Goal: Transaction & Acquisition: Obtain resource

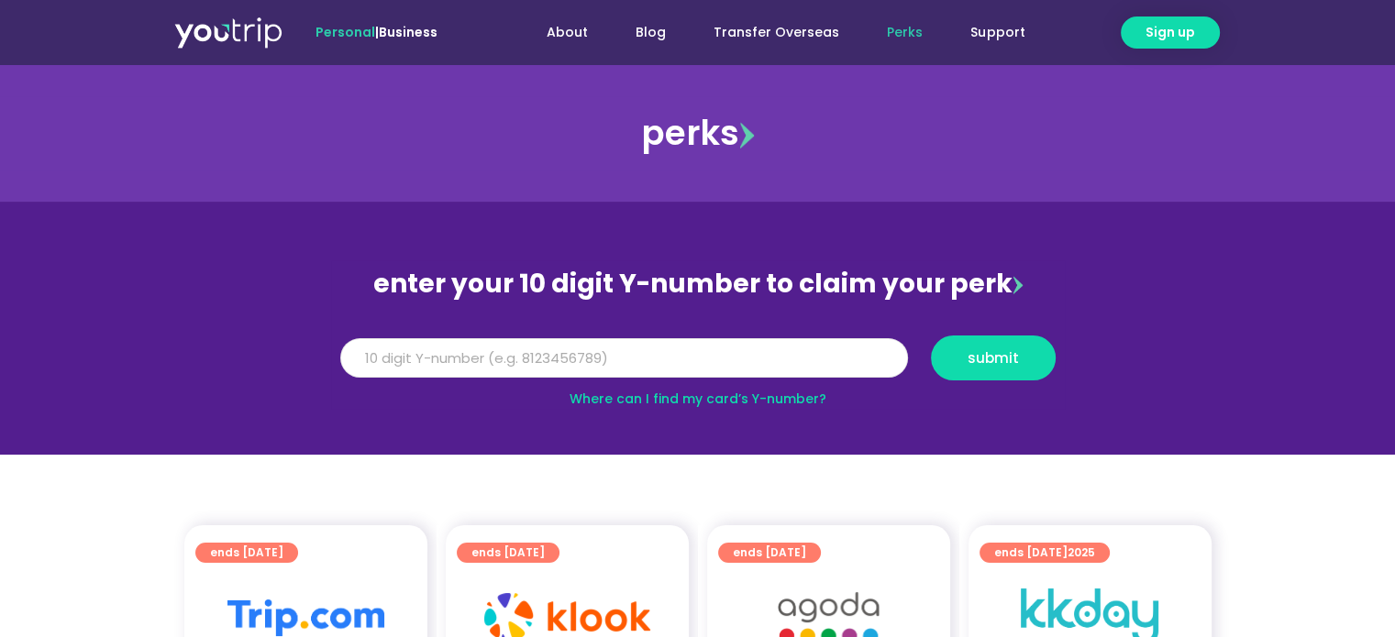
click at [447, 364] on input "Y Number" at bounding box center [624, 358] width 568 height 40
type input "8136351783"
click at [1030, 361] on span "submit" at bounding box center [993, 358] width 94 height 14
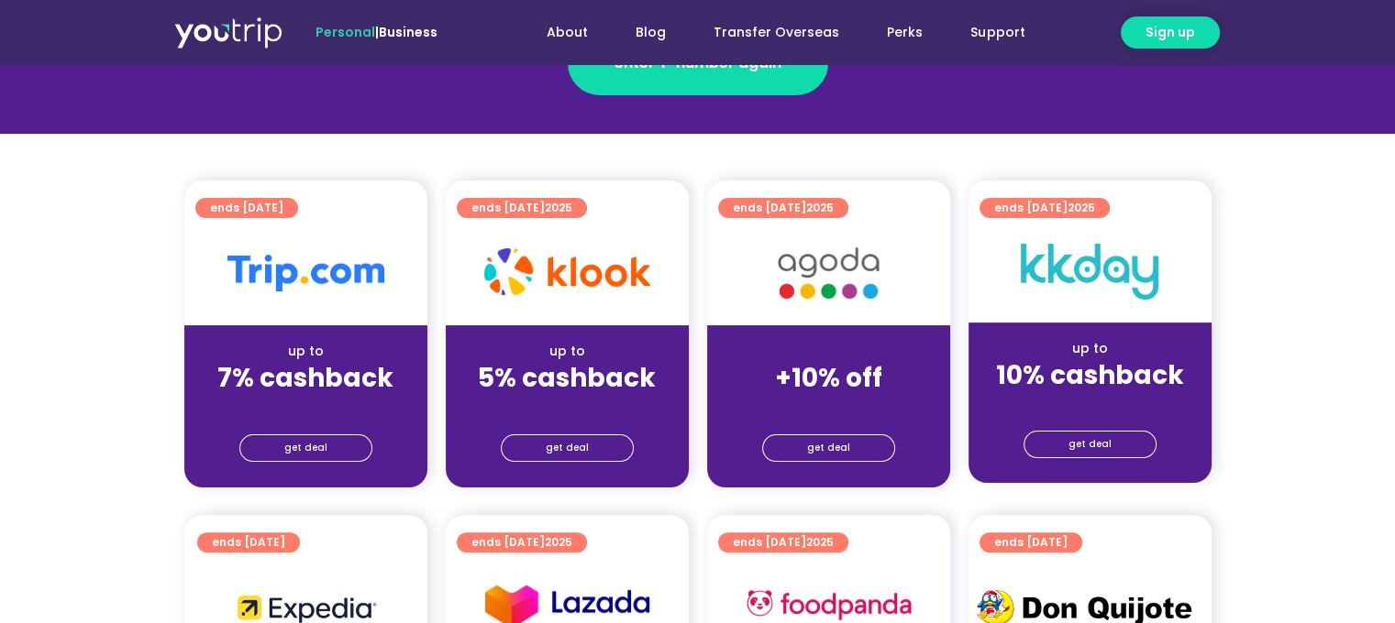
scroll to position [367, 0]
click at [319, 450] on span "get deal" at bounding box center [305, 449] width 43 height 26
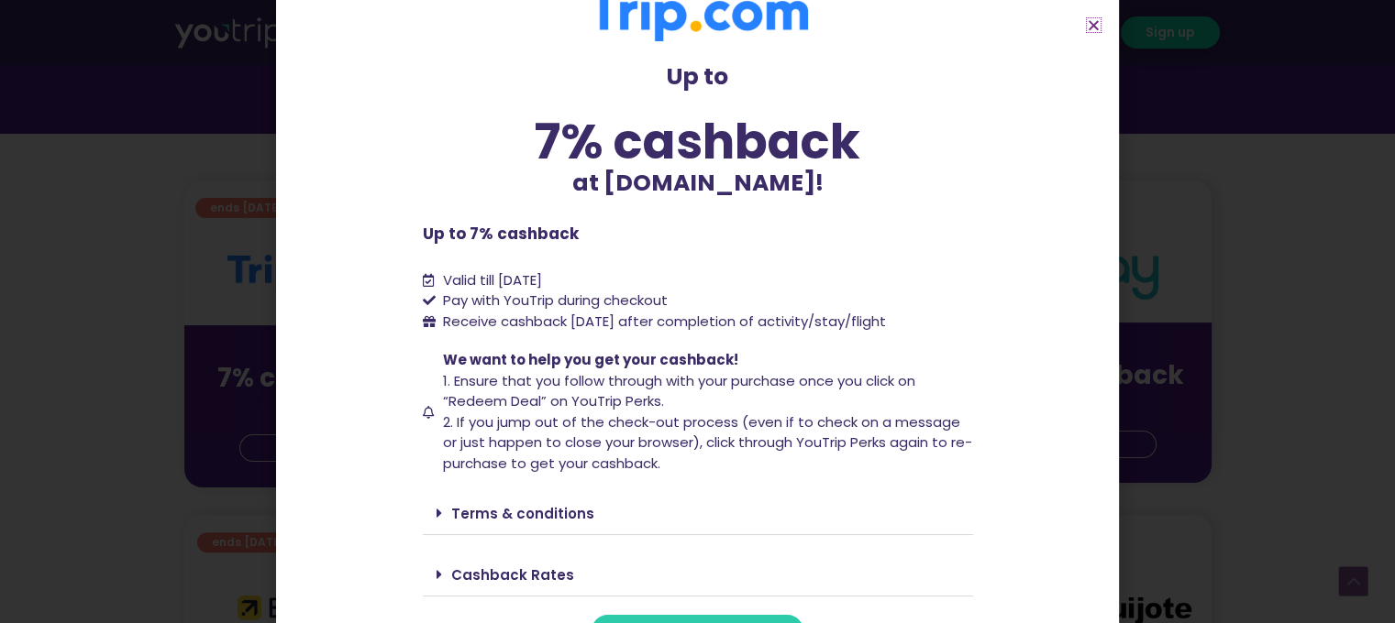
scroll to position [75, 0]
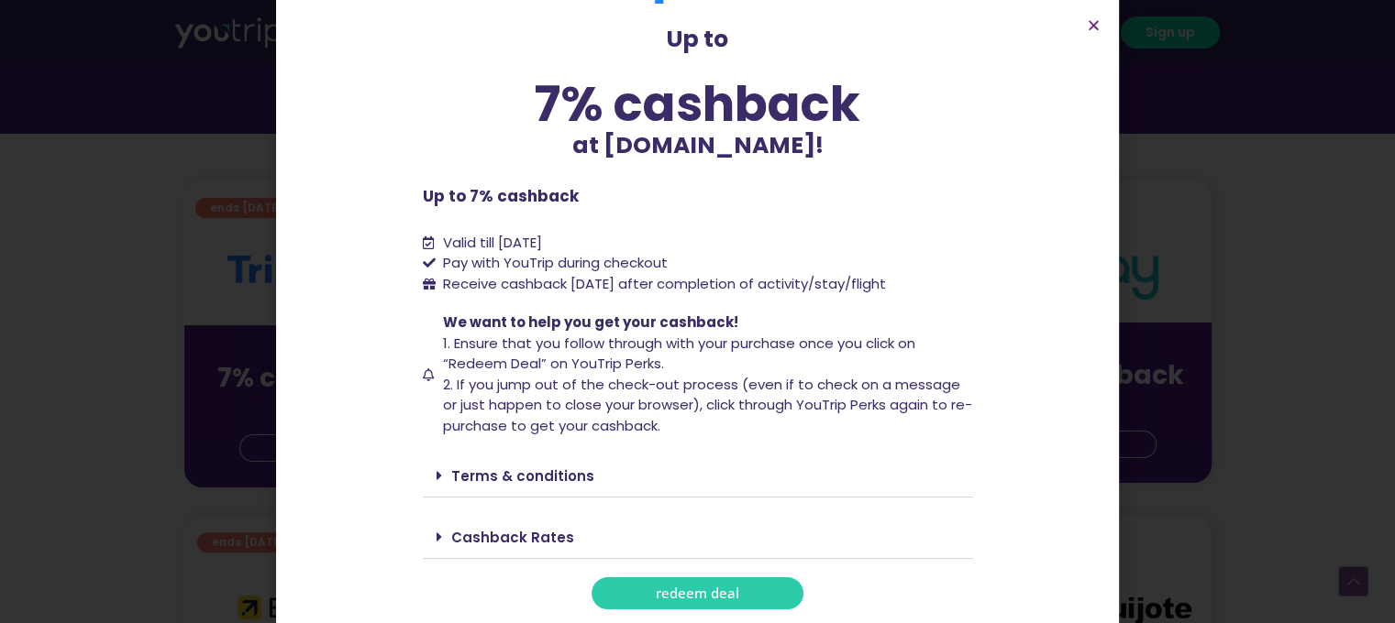
click at [710, 600] on span "redeem deal" at bounding box center [697, 594] width 83 height 14
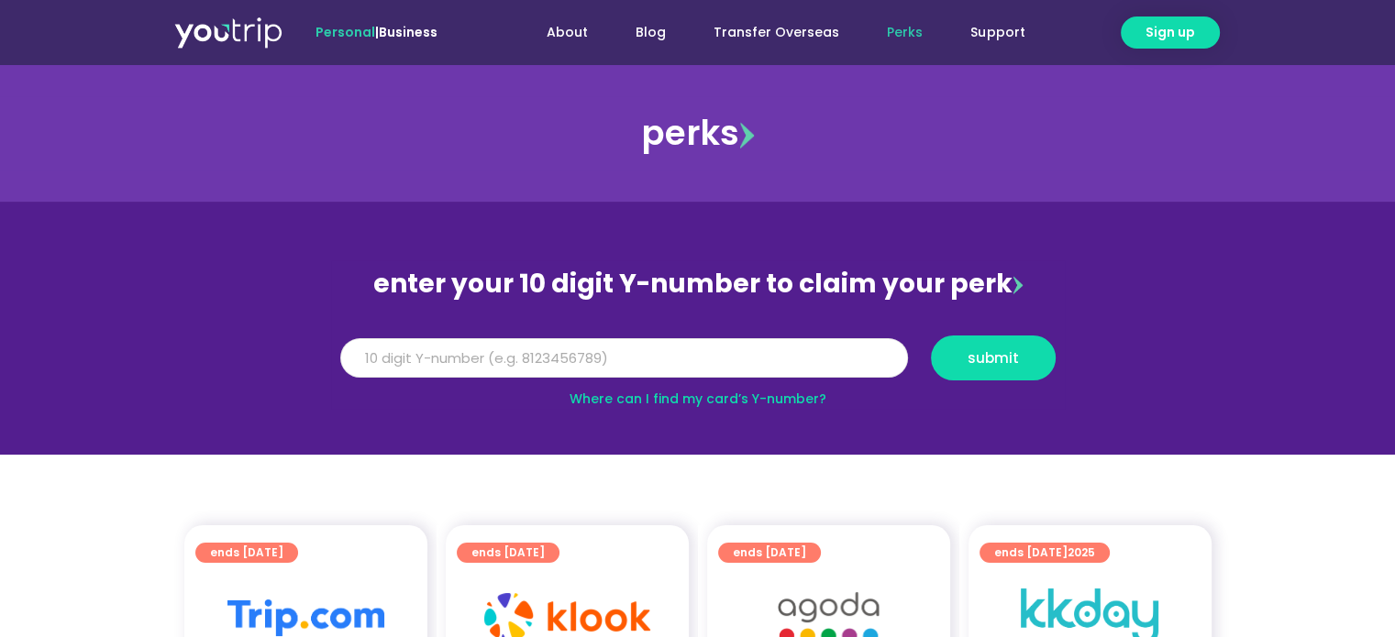
click at [501, 366] on input "Y Number" at bounding box center [624, 358] width 568 height 40
type input "8136351783"
click at [1011, 371] on button "submit" at bounding box center [993, 358] width 125 height 45
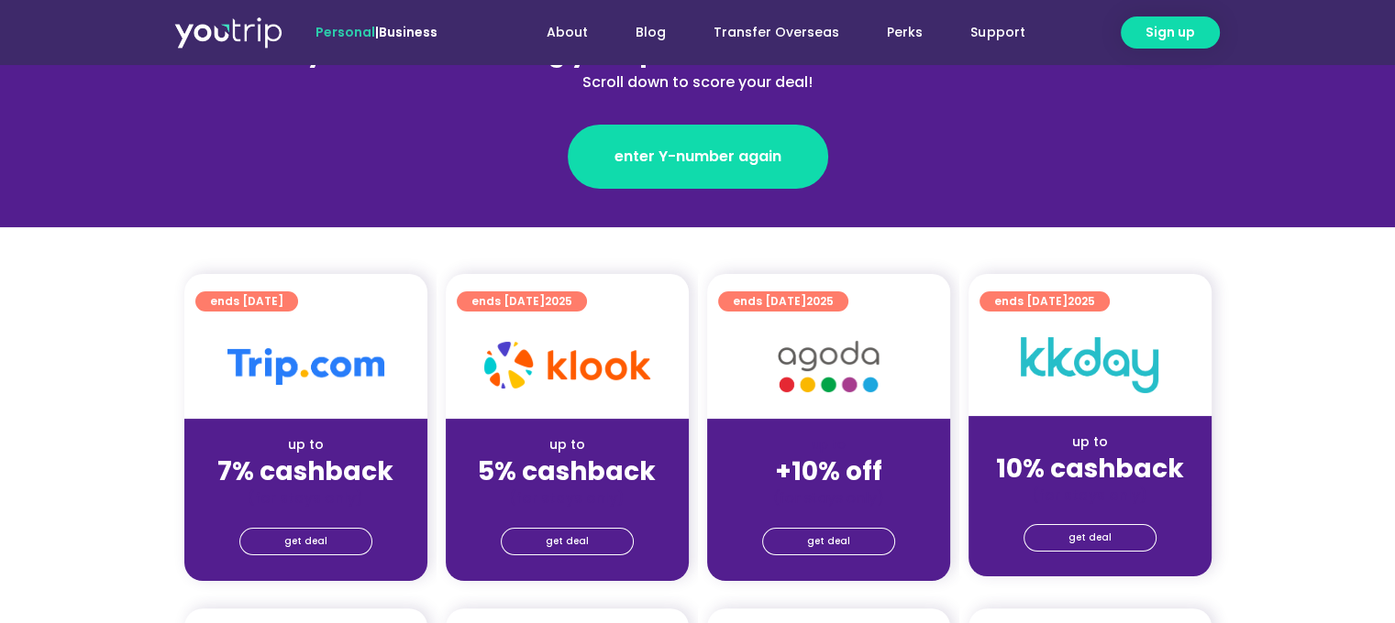
scroll to position [275, 0]
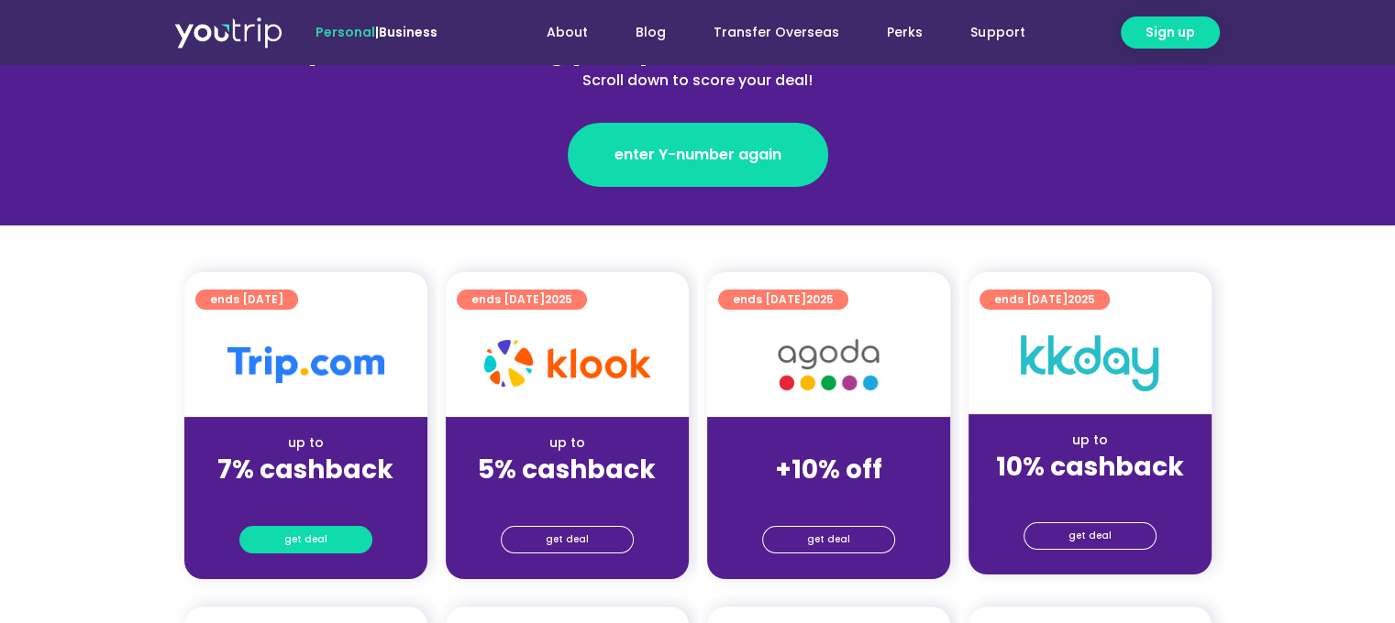
click at [336, 542] on link "get deal" at bounding box center [305, 540] width 133 height 28
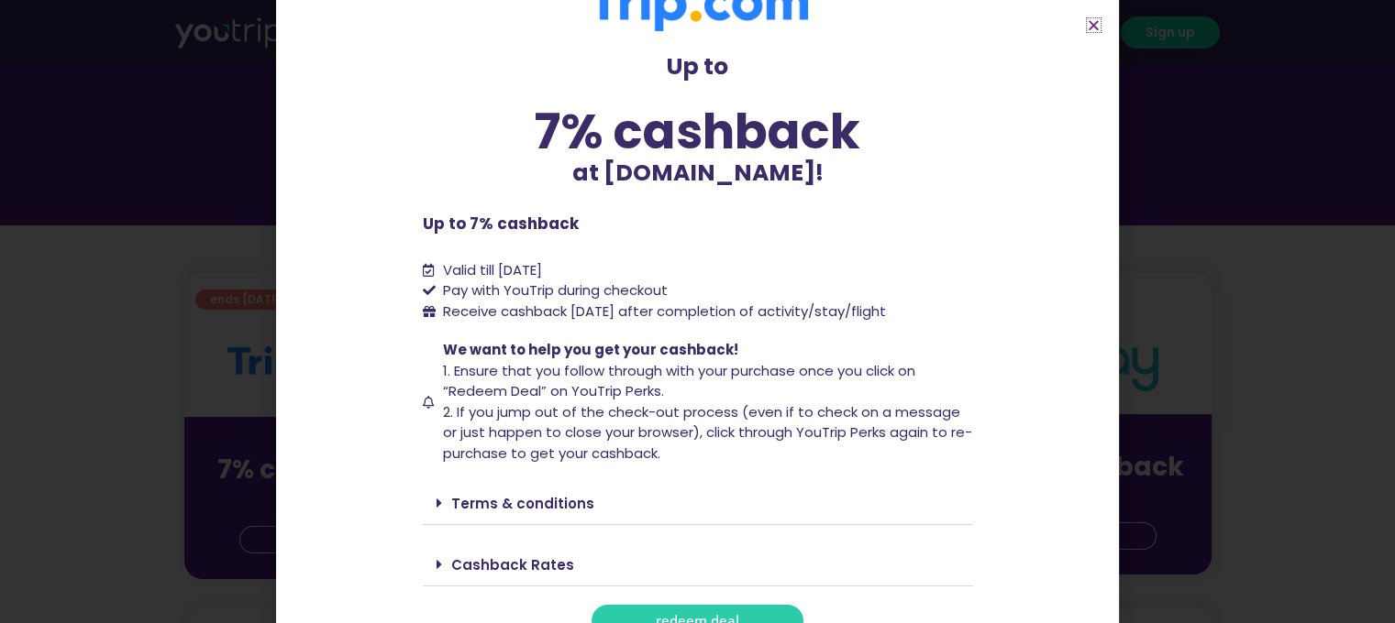
scroll to position [75, 0]
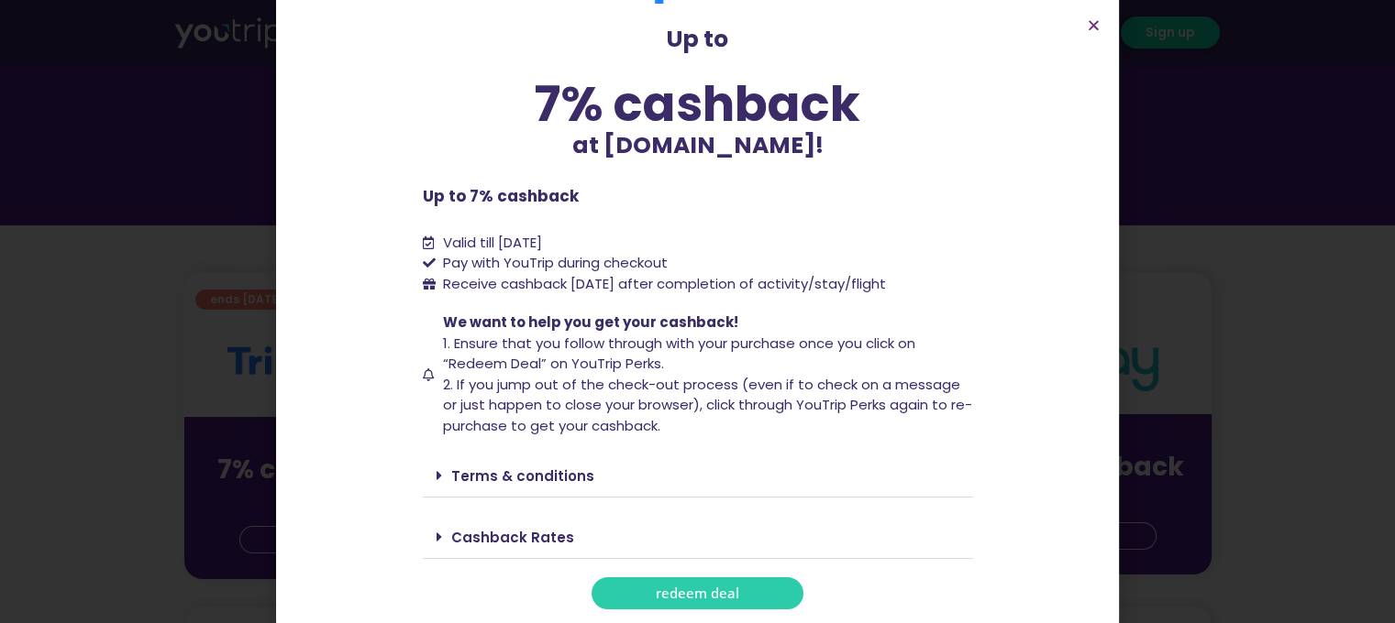
click at [668, 598] on span "redeem deal" at bounding box center [697, 594] width 83 height 14
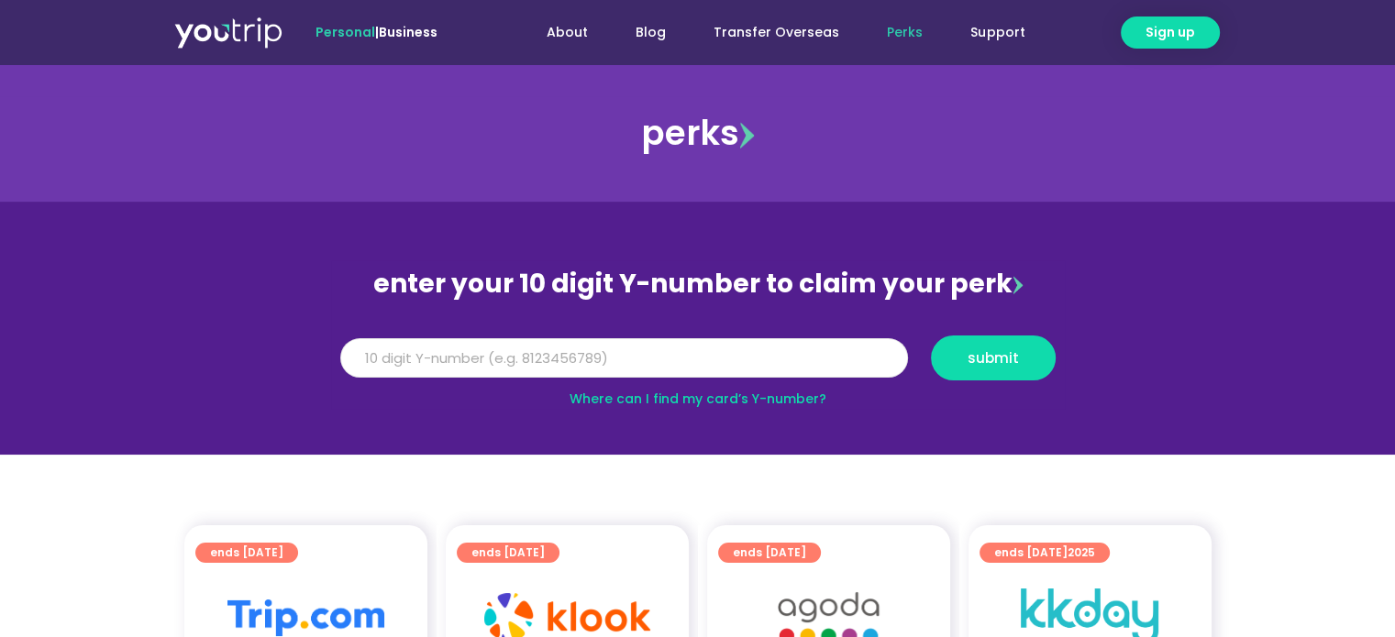
click at [431, 360] on input "Y Number" at bounding box center [624, 358] width 568 height 40
type input "8136351783"
click at [960, 355] on span "submit" at bounding box center [993, 358] width 94 height 14
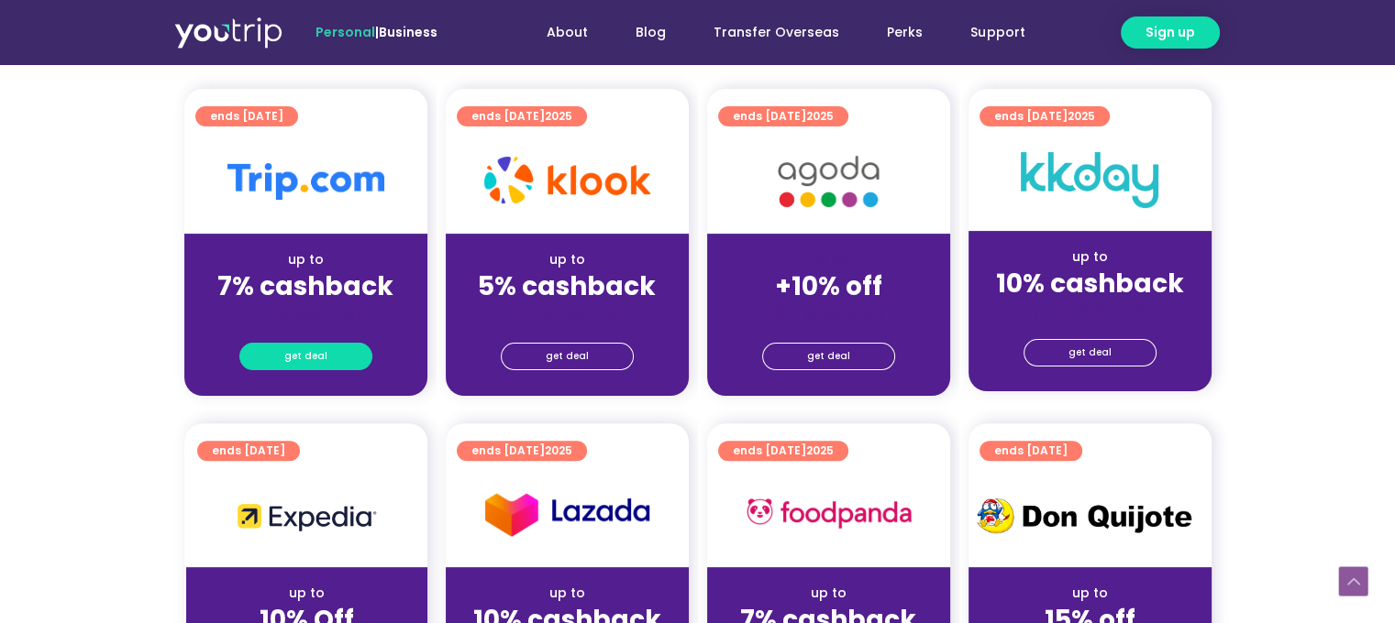
click at [311, 357] on span "get deal" at bounding box center [305, 357] width 43 height 26
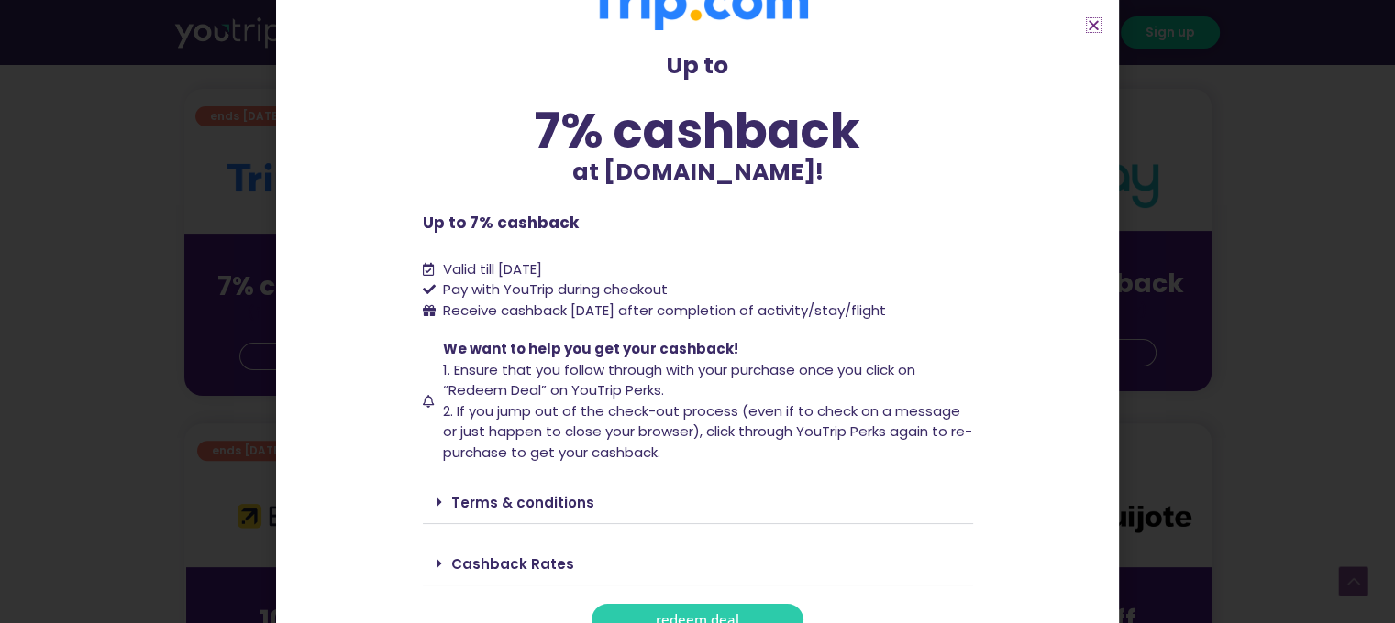
scroll to position [75, 0]
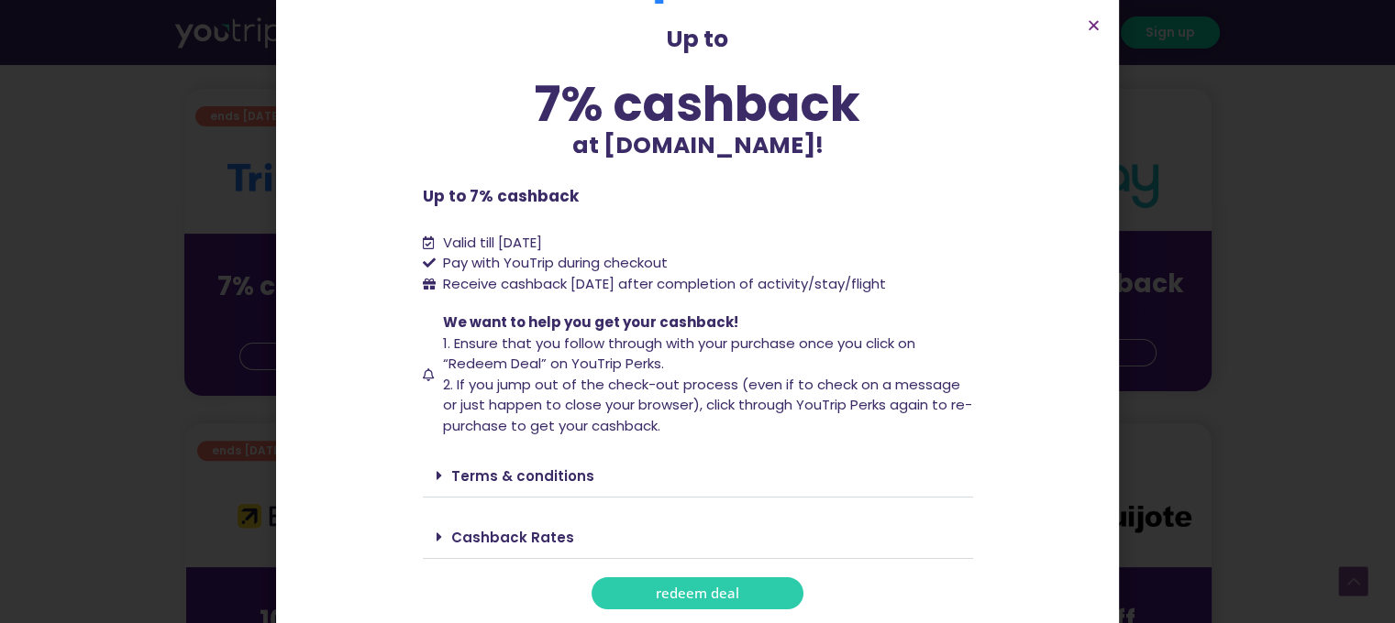
click at [660, 607] on link "redeem deal" at bounding box center [697, 594] width 212 height 32
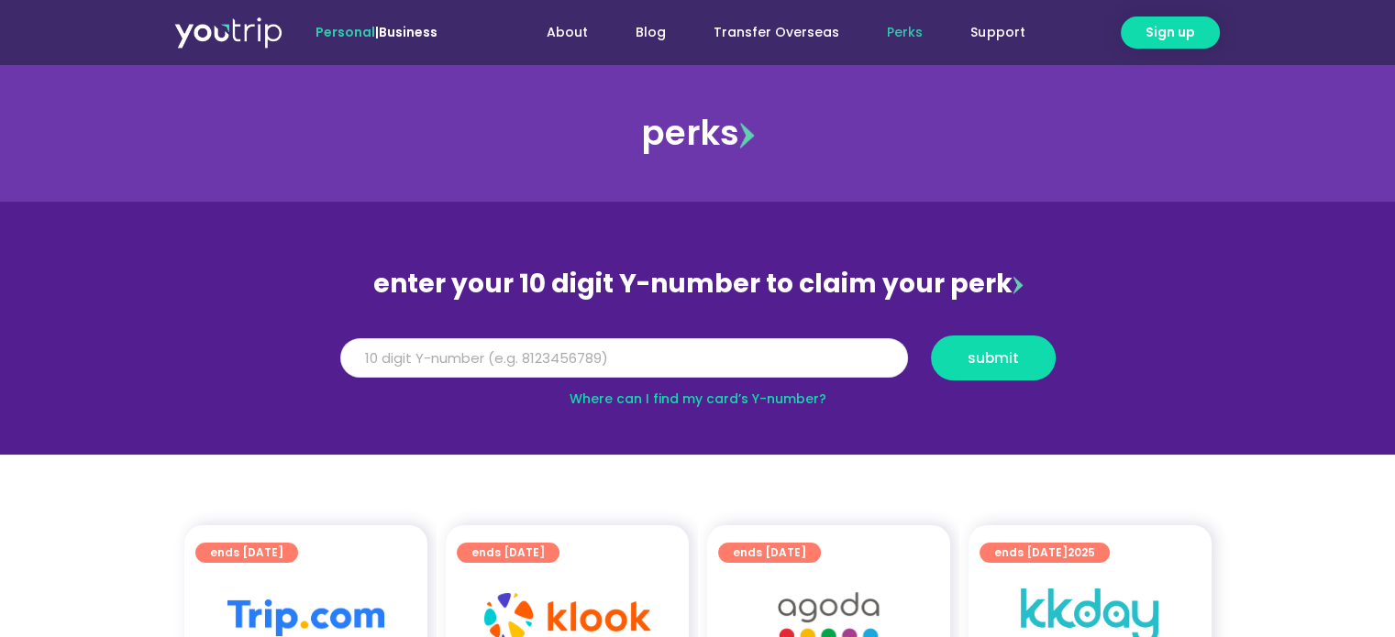
click at [656, 350] on input "Y Number" at bounding box center [624, 358] width 568 height 40
type input "8136351783"
click at [994, 365] on span "submit" at bounding box center [992, 358] width 51 height 14
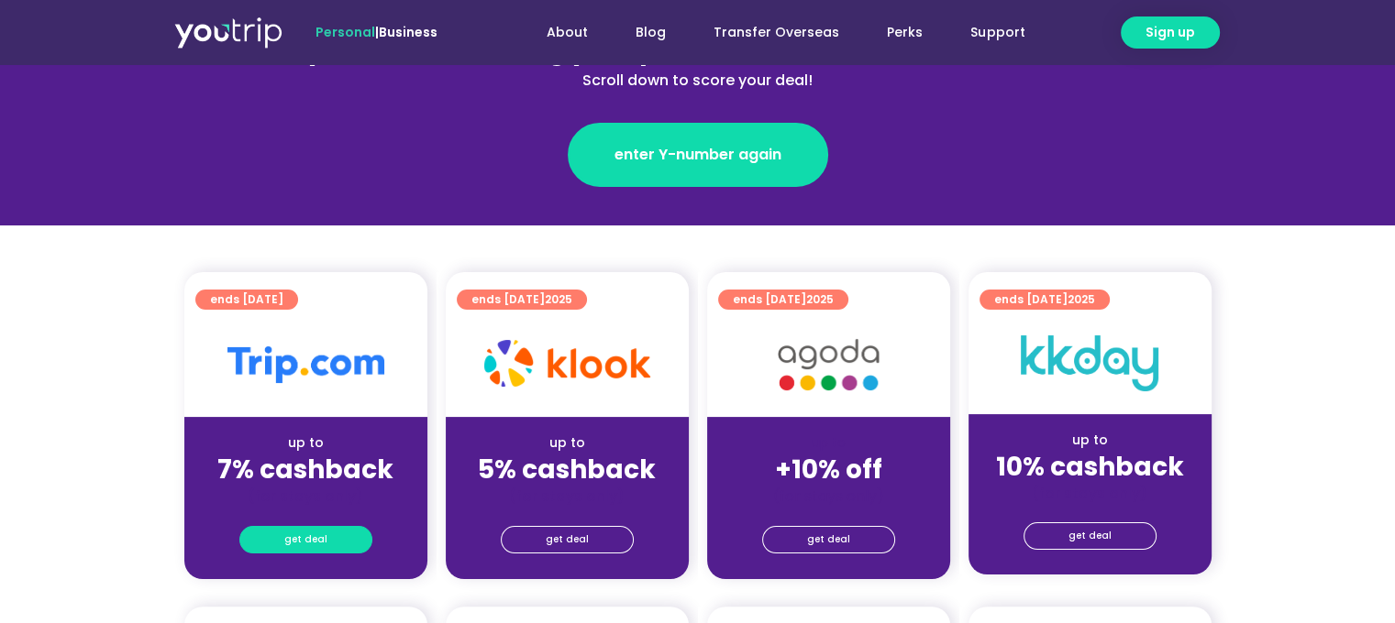
click at [322, 532] on span "get deal" at bounding box center [305, 540] width 43 height 26
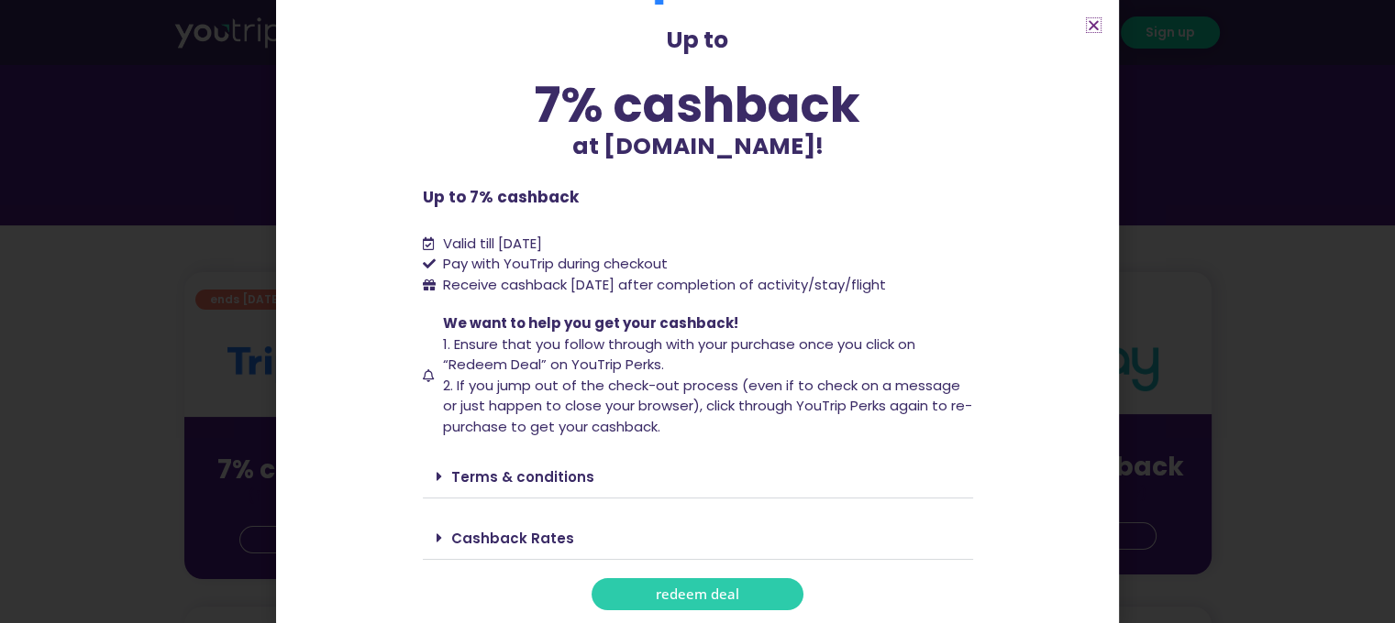
scroll to position [75, 0]
click at [733, 589] on link "redeem deal" at bounding box center [697, 594] width 212 height 32
